Goal: Transaction & Acquisition: Book appointment/travel/reservation

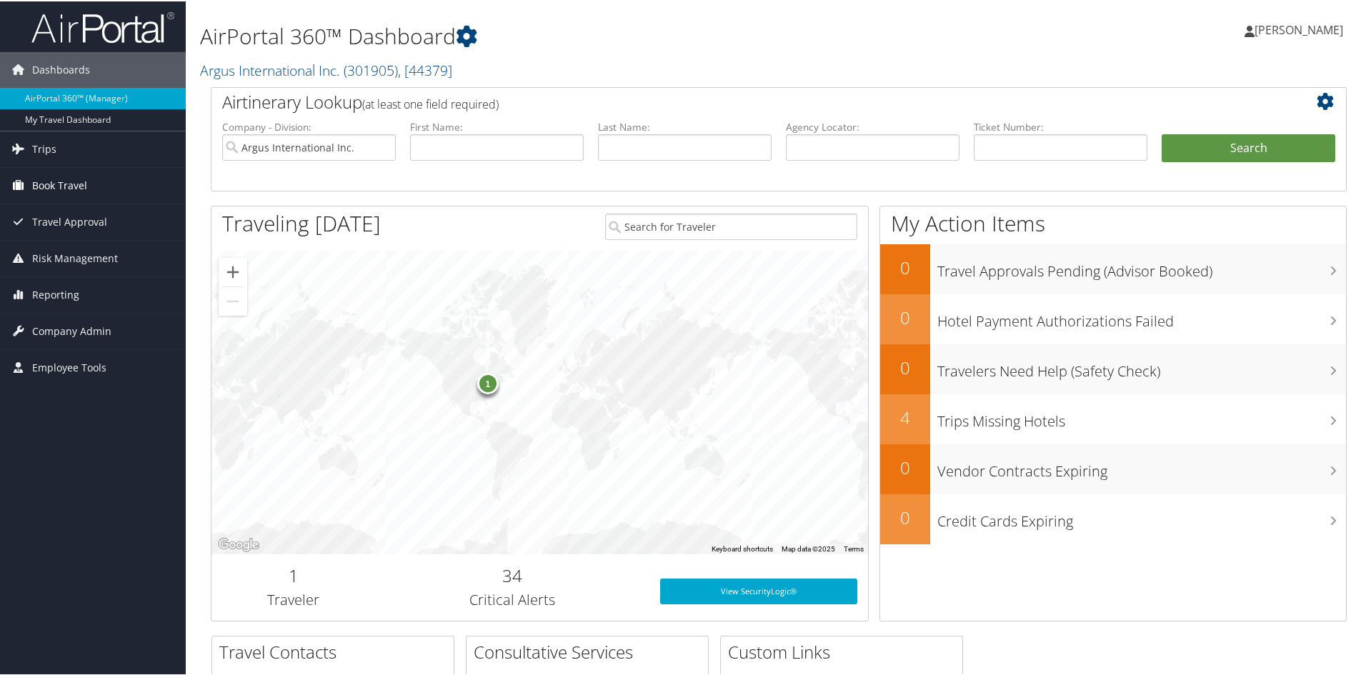
click at [47, 185] on span "Book Travel" at bounding box center [59, 184] width 55 height 36
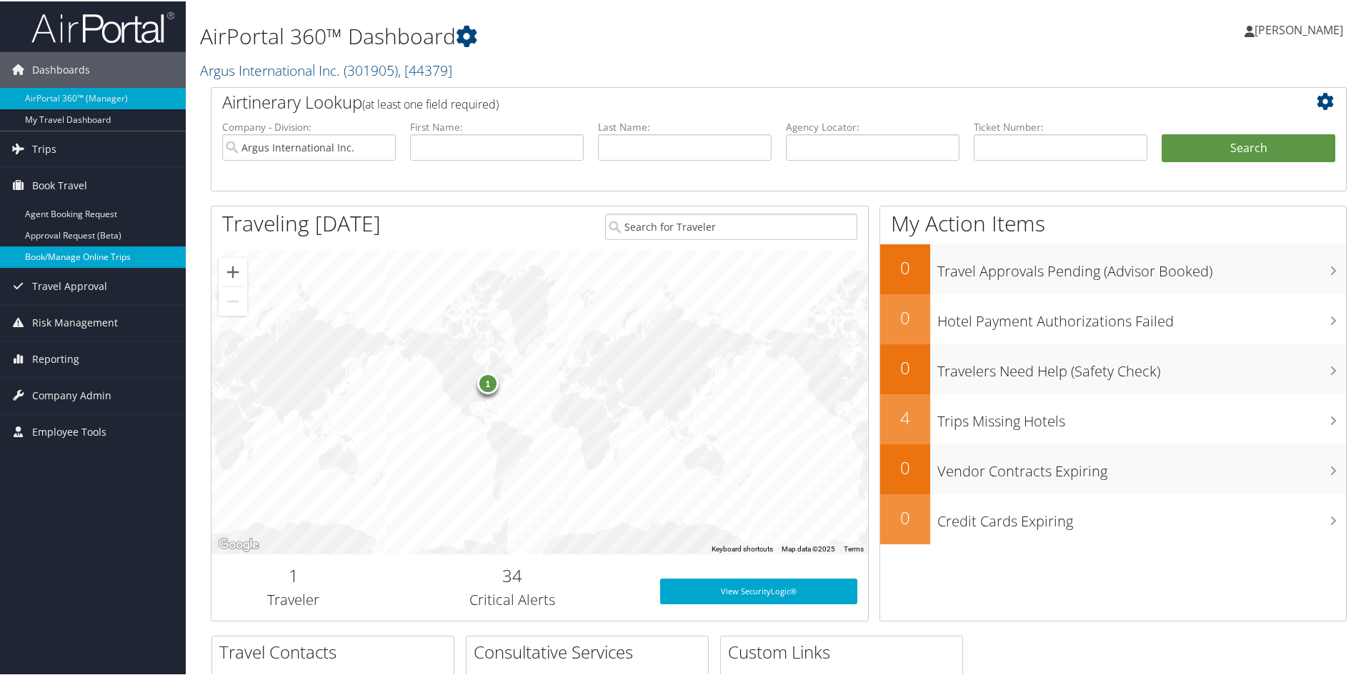
click at [49, 251] on link "Book/Manage Online Trips" at bounding box center [93, 255] width 186 height 21
